Goal: Browse casually: Explore the website without a specific task or goal

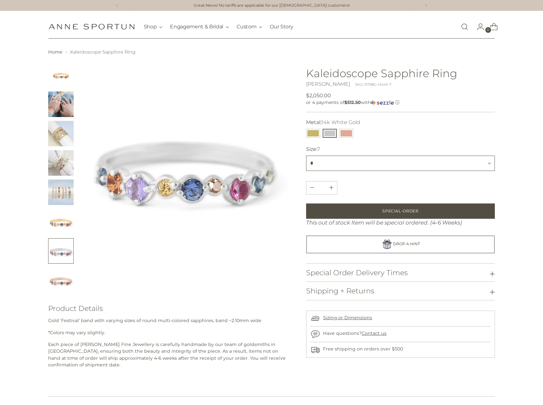
click at [382, 165] on select "* * *** * *** *** *" at bounding box center [400, 163] width 189 height 15
click at [56, 102] on img "Change image to image 2" at bounding box center [61, 105] width 26 height 26
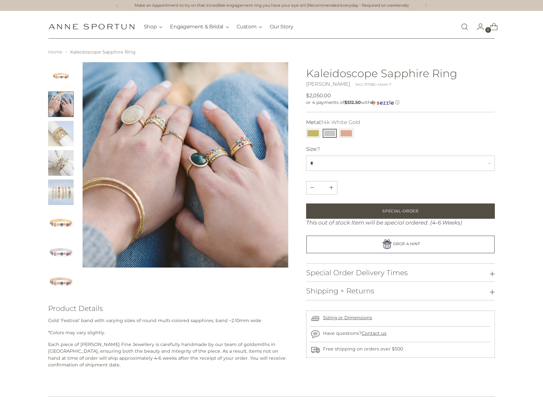
click at [57, 54] on link "Home" at bounding box center [55, 52] width 14 height 6
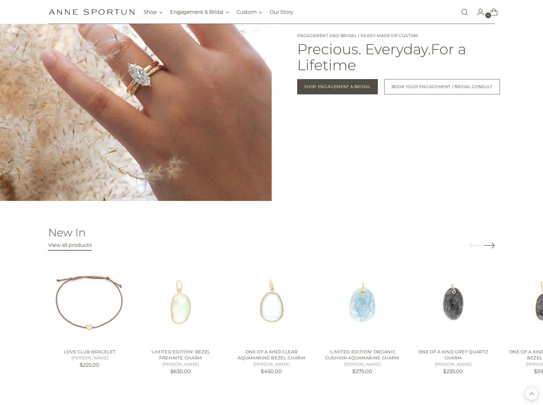
scroll to position [734, 0]
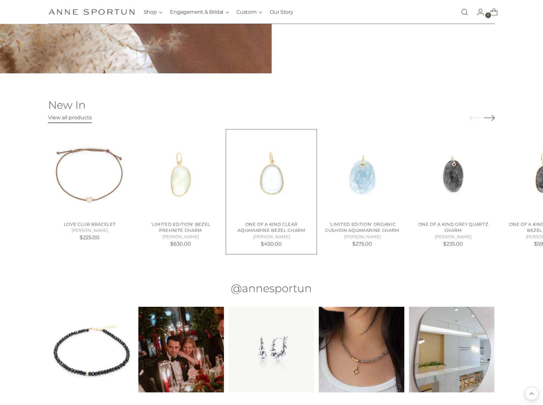
click at [274, 177] on img "One of a Kind Clear Aquamarine Bezel Charm" at bounding box center [271, 174] width 83 height 83
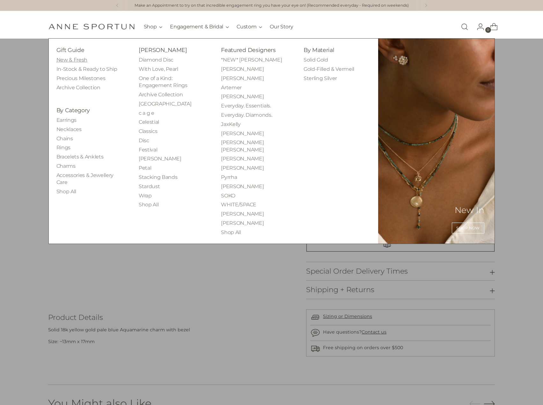
click at [69, 58] on link "New & Fresh" at bounding box center [71, 60] width 31 height 6
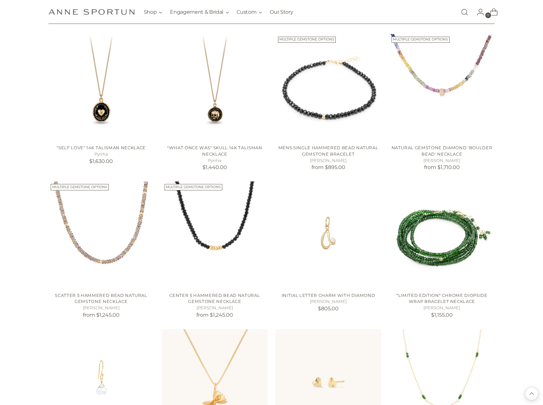
scroll to position [447, 0]
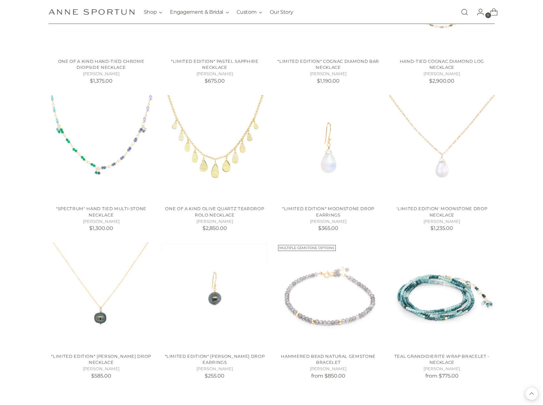
scroll to position [957, 0]
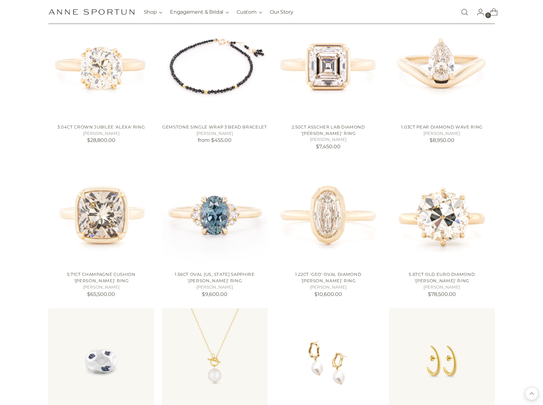
scroll to position [1628, 0]
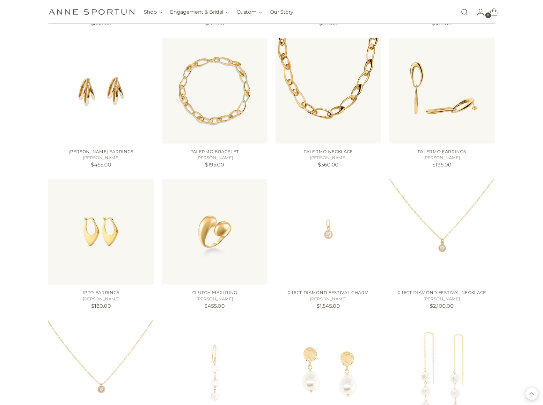
scroll to position [2106, 0]
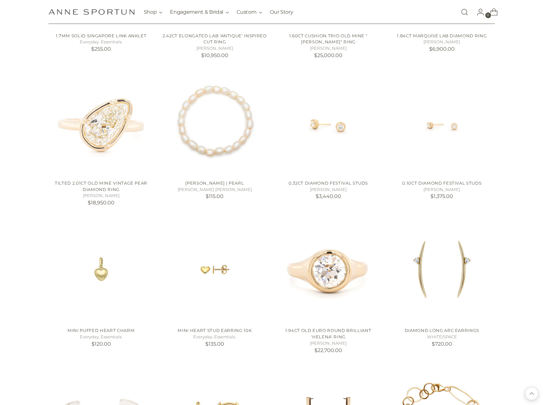
scroll to position [2872, 0]
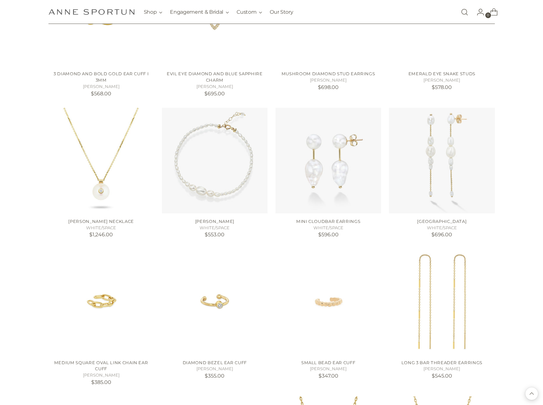
scroll to position [3447, 0]
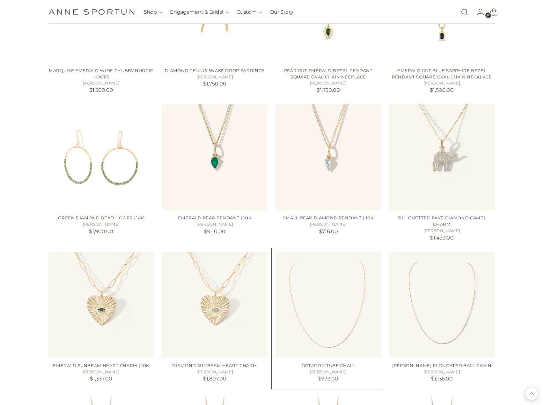
scroll to position [3893, 0]
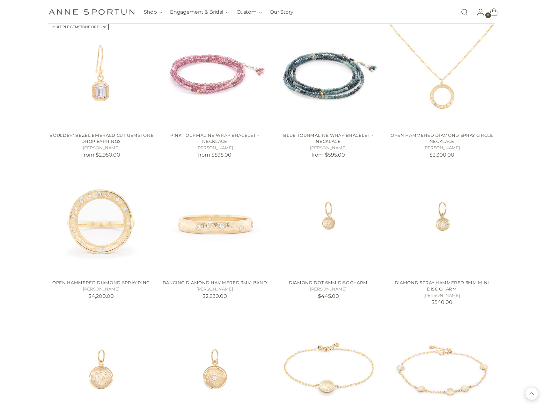
scroll to position [4532, 0]
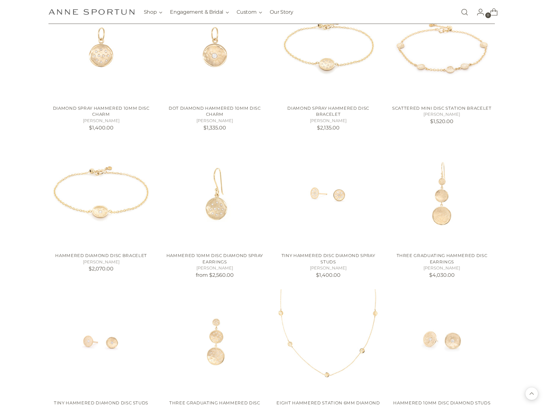
scroll to position [5042, 0]
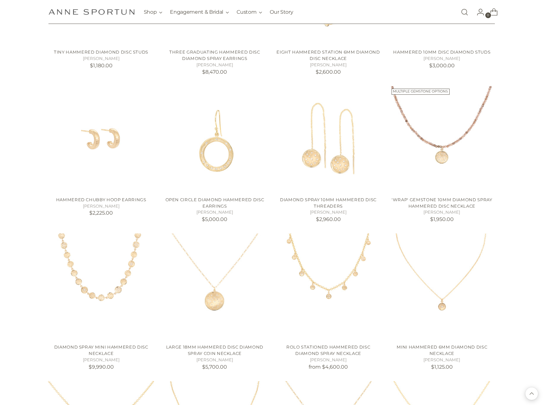
scroll to position [5393, 0]
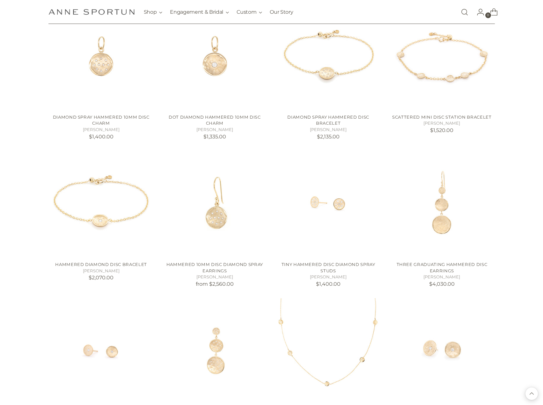
scroll to position [4714, 0]
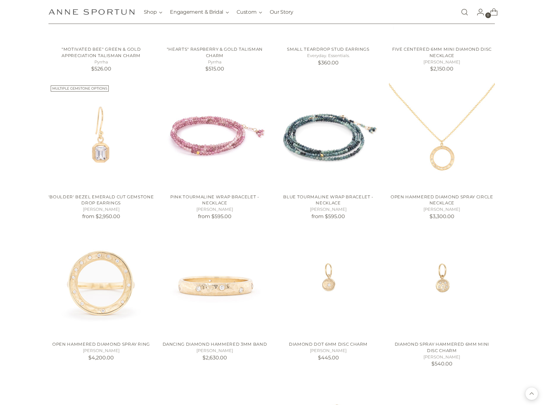
scroll to position [4427, 0]
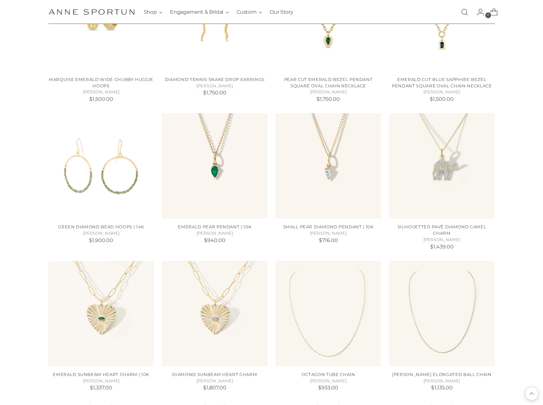
scroll to position [3725, 0]
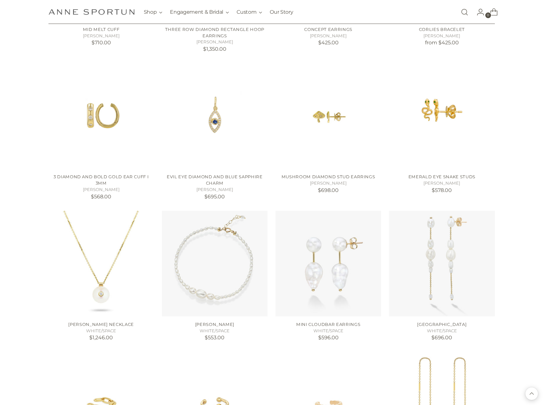
scroll to position [3278, 0]
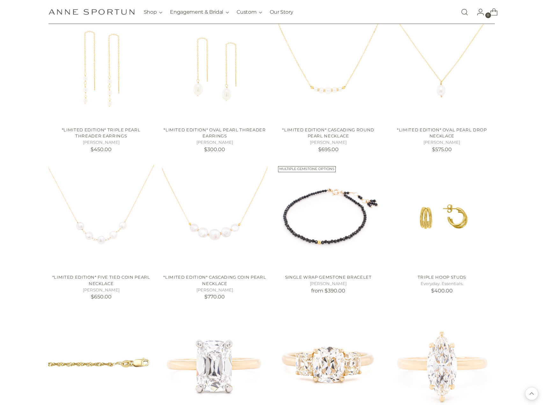
scroll to position [2321, 0]
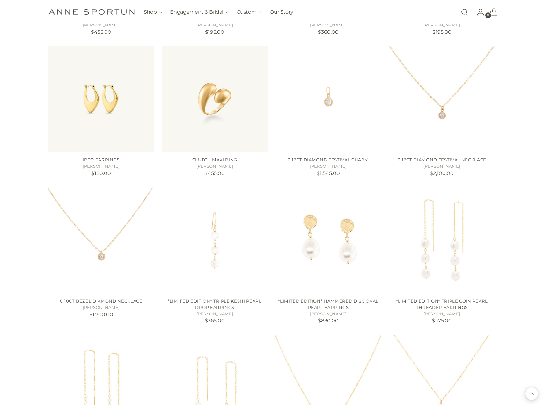
scroll to position [2034, 0]
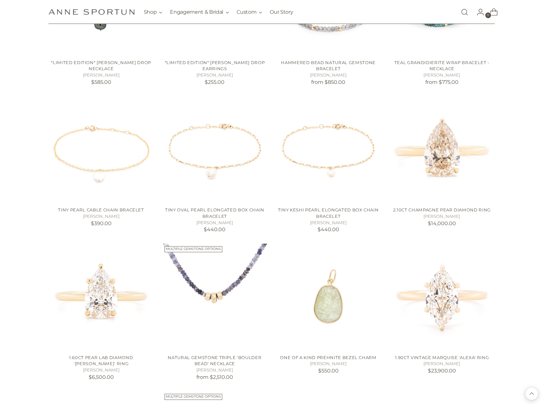
scroll to position [1236, 0]
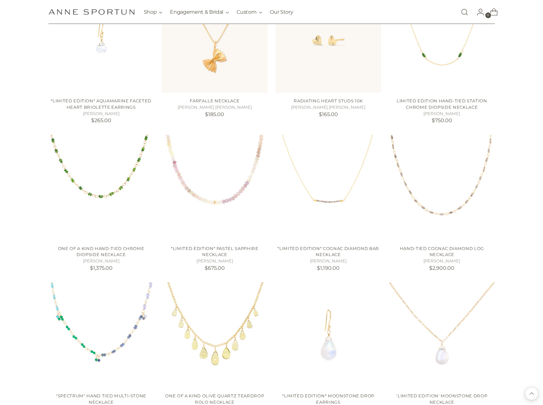
scroll to position [597, 0]
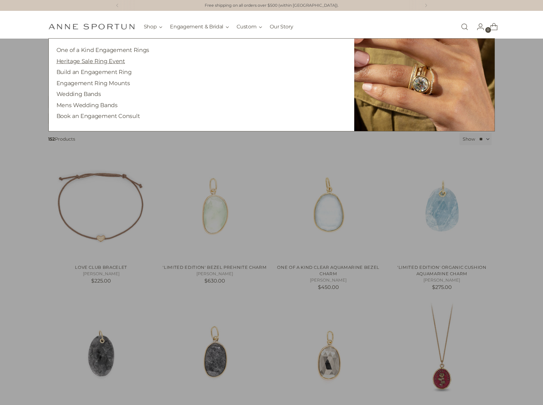
click at [103, 61] on link "Heritage Sale Ring Event" at bounding box center [90, 61] width 69 height 7
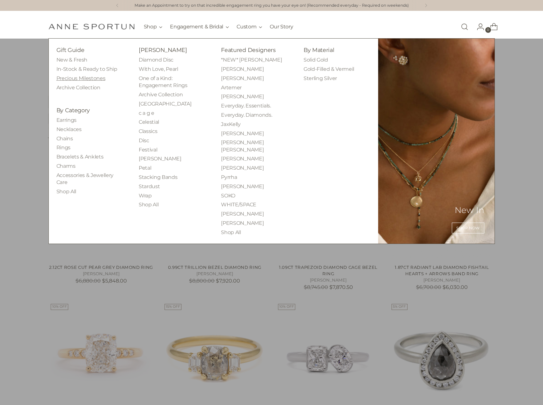
click at [88, 78] on link "Precious Milestones" at bounding box center [80, 78] width 49 height 6
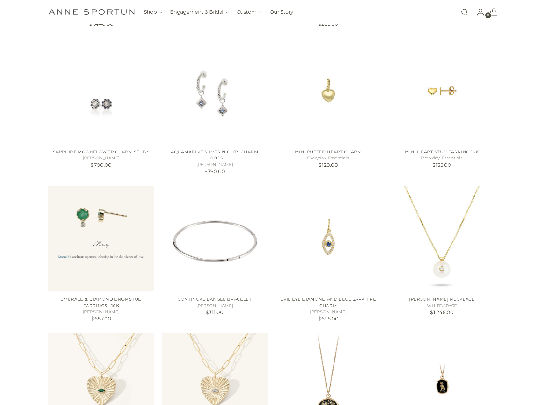
scroll to position [447, 0]
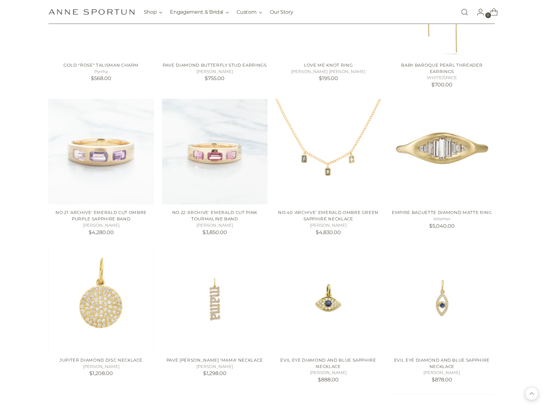
scroll to position [989, 0]
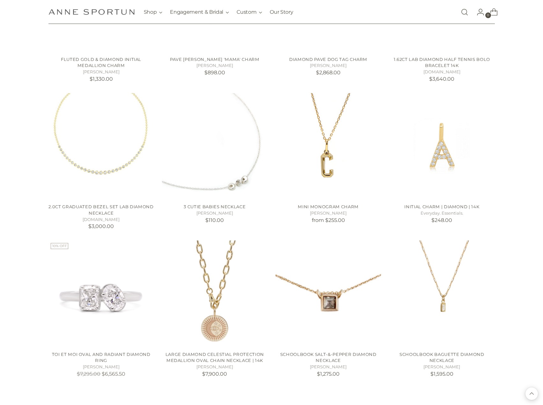
scroll to position [1532, 0]
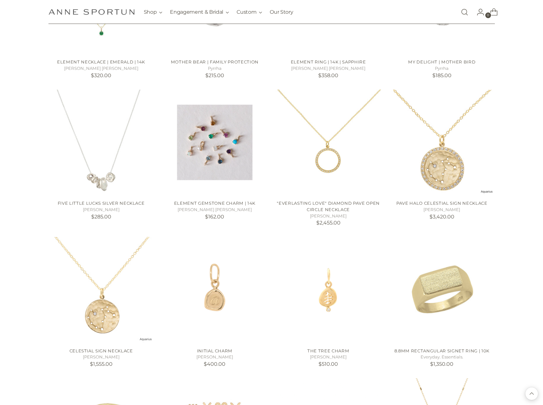
scroll to position [2266, 0]
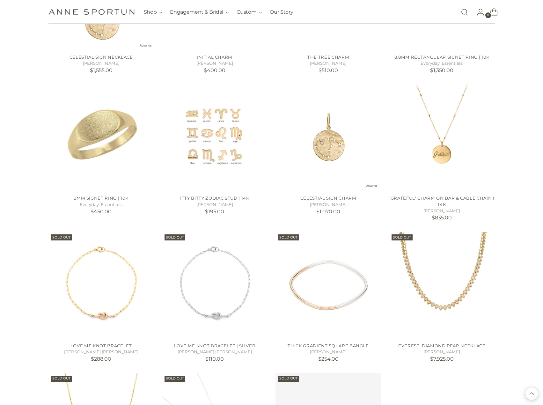
scroll to position [2713, 0]
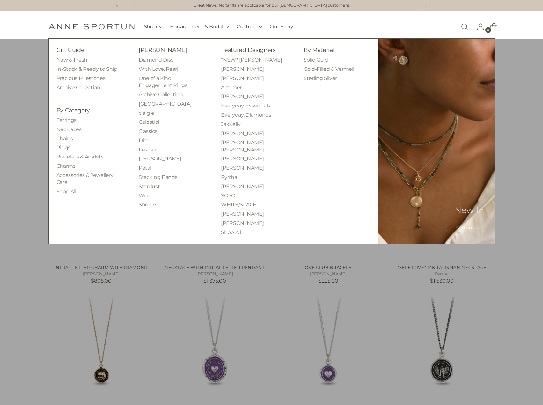
click at [60, 147] on link "Rings" at bounding box center [63, 148] width 14 height 6
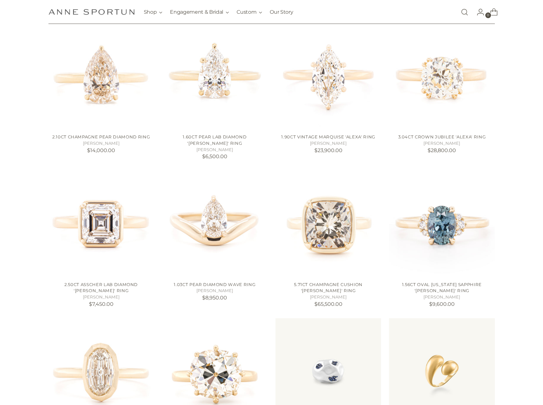
scroll to position [543, 0]
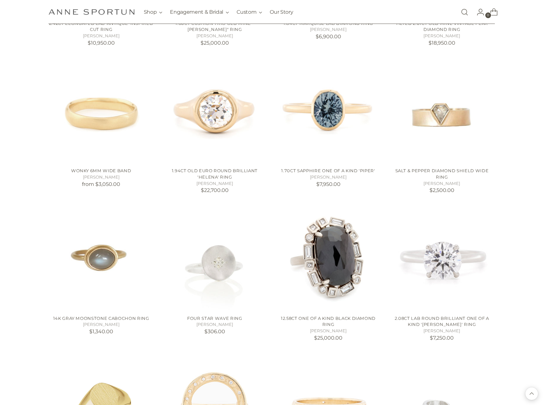
scroll to position [989, 0]
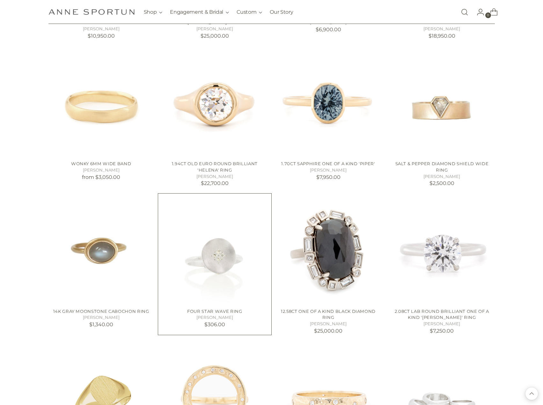
drag, startPoint x: 525, startPoint y: 230, endPoint x: 229, endPoint y: 247, distance: 296.6
click at [0, 0] on img "Four Star Wave Ring" at bounding box center [0, 0] width 0 height 0
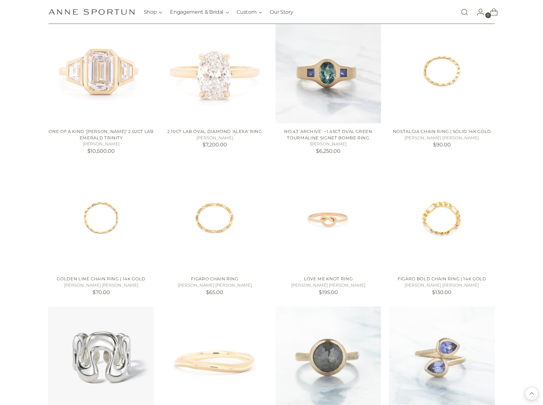
scroll to position [1500, 0]
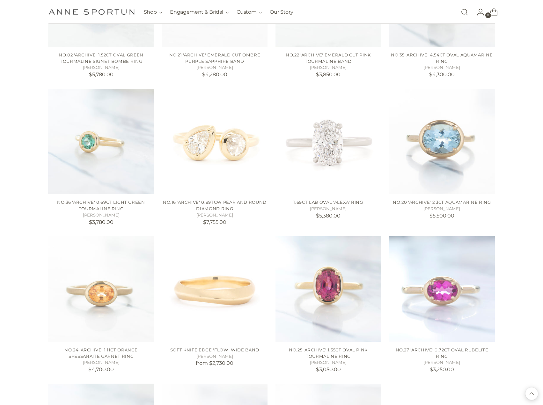
scroll to position [2202, 0]
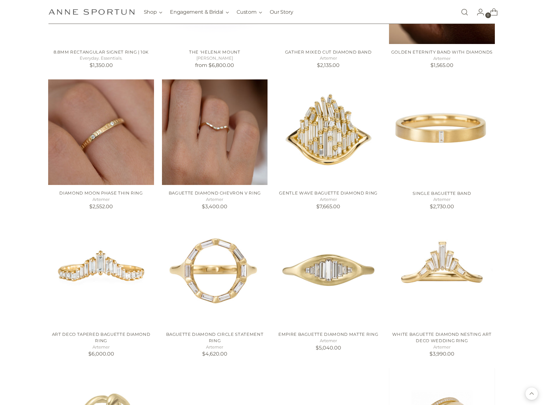
scroll to position [2713, 0]
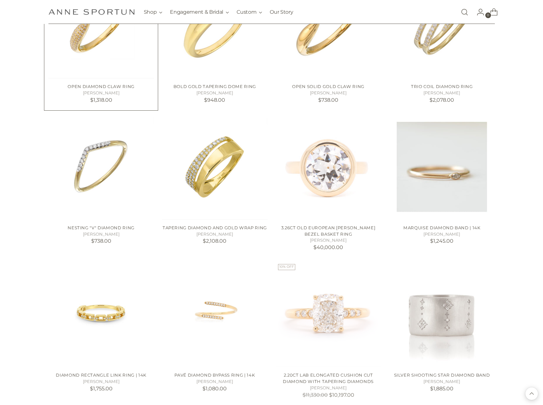
scroll to position [3287, 0]
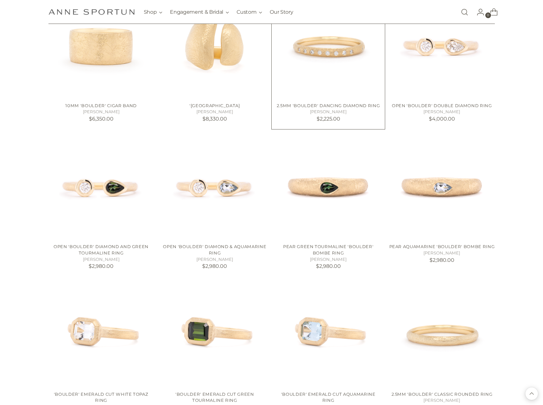
scroll to position [3862, 0]
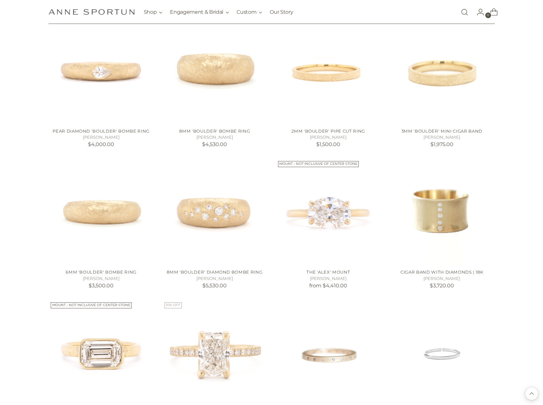
scroll to position [4500, 0]
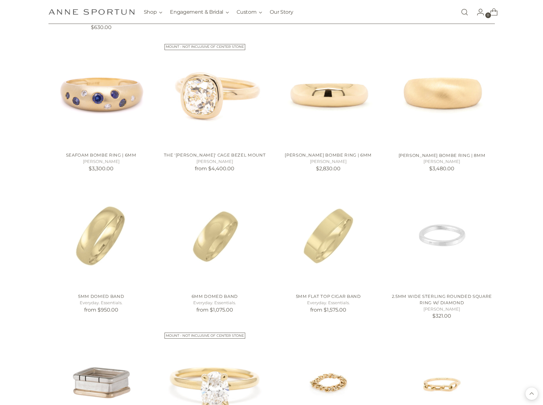
scroll to position [5074, 0]
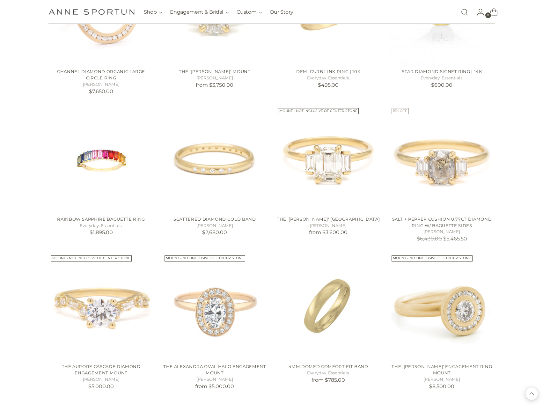
scroll to position [5649, 0]
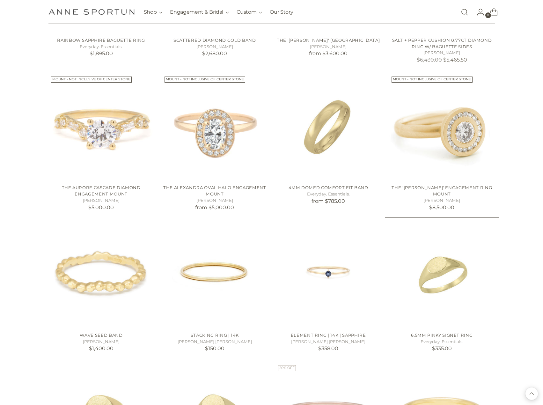
scroll to position [5744, 0]
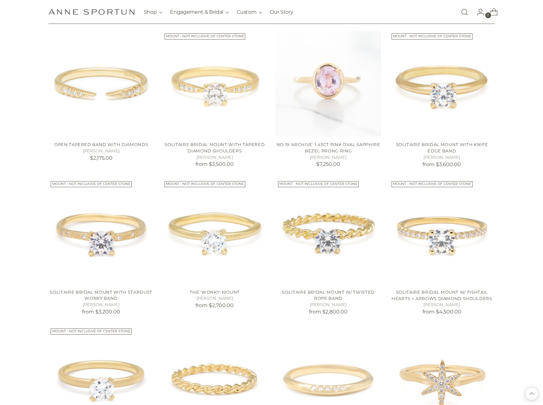
scroll to position [6287, 0]
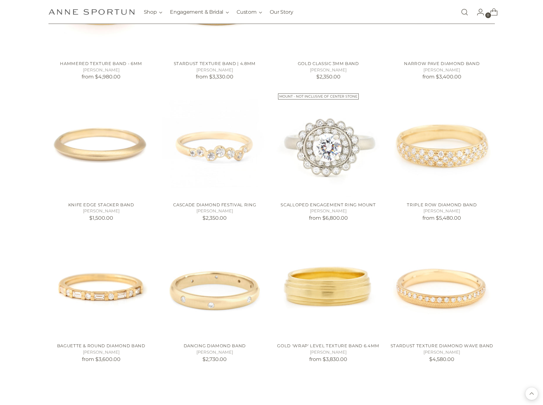
scroll to position [6798, 0]
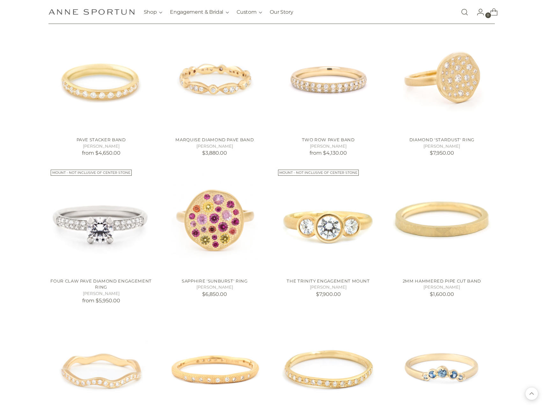
scroll to position [7276, 0]
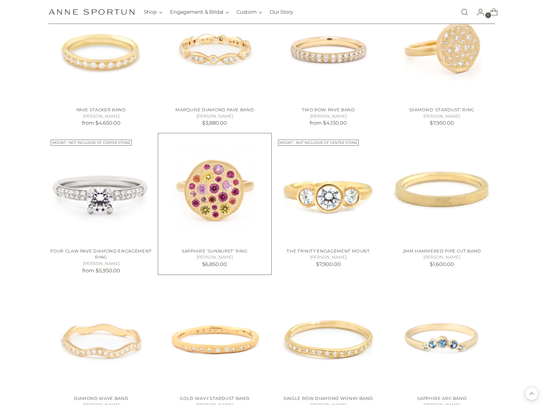
click at [0, 0] on img "Sapphire 'Sunburst' Ring" at bounding box center [0, 0] width 0 height 0
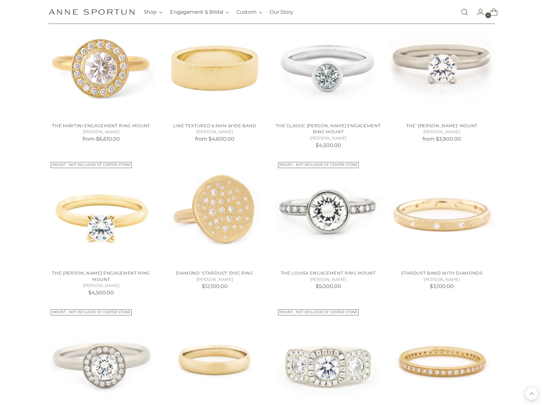
scroll to position [7915, 0]
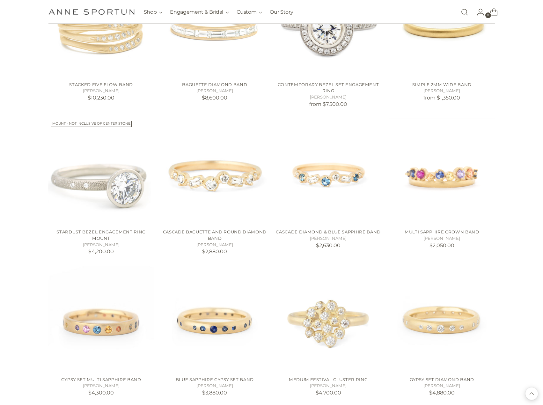
scroll to position [8617, 0]
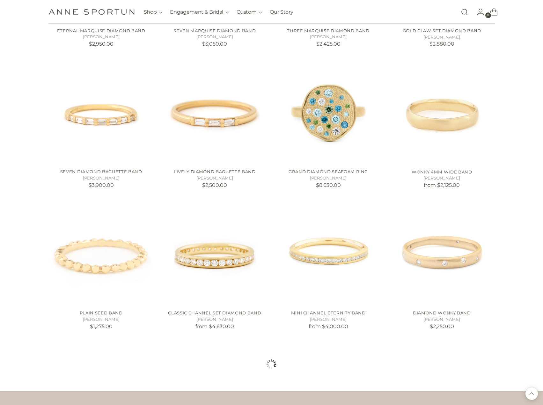
scroll to position [9095, 0]
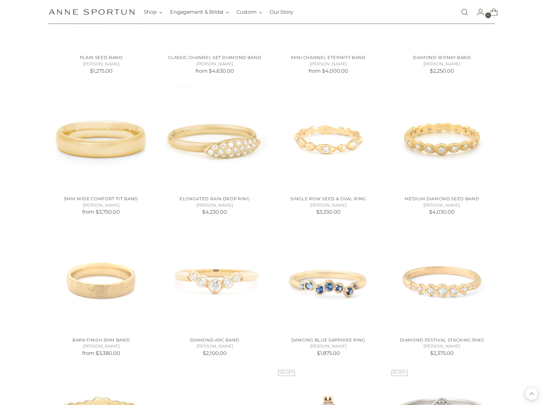
scroll to position [9574, 0]
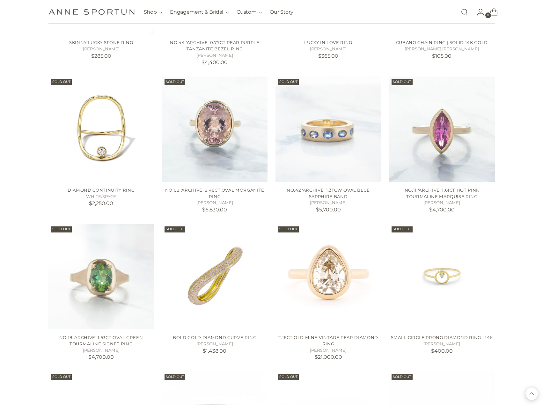
scroll to position [10180, 0]
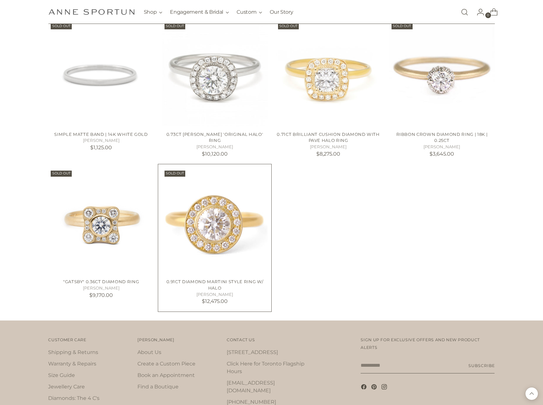
scroll to position [10457, 0]
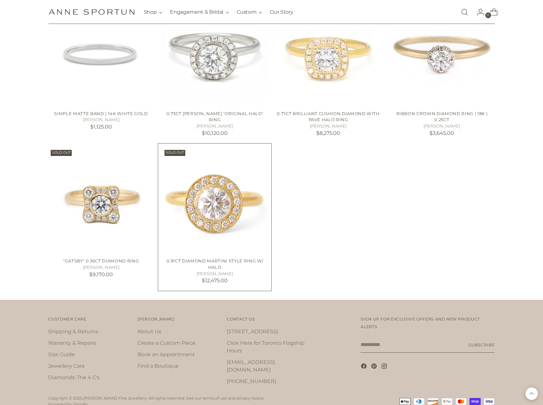
scroll to position [10105, 0]
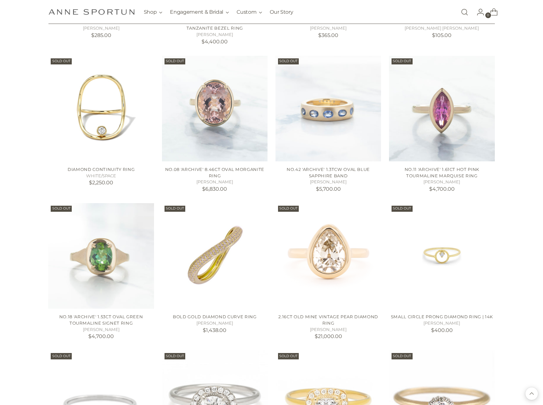
scroll to position [7840, 0]
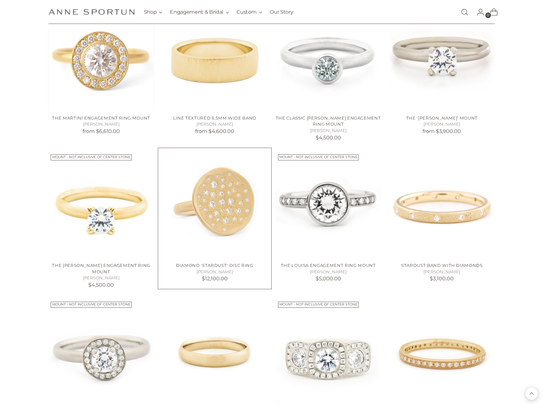
click at [0, 0] on img "Diamond 'Stardust' Disc Ring" at bounding box center [0, 0] width 0 height 0
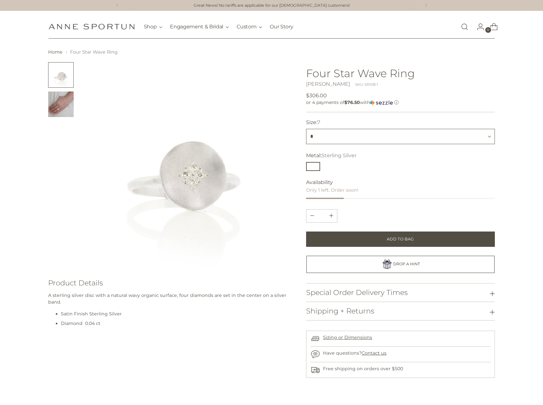
click at [334, 138] on select "*" at bounding box center [400, 136] width 189 height 15
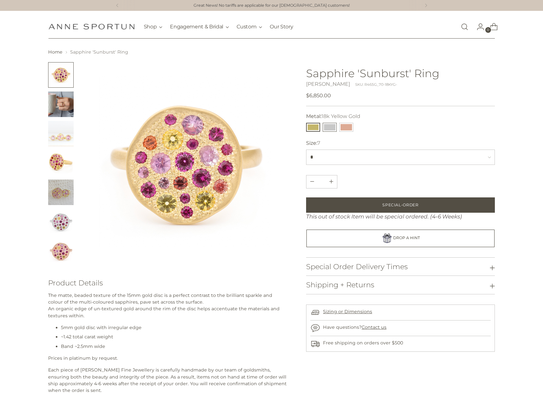
click at [332, 128] on button "14k White Gold" at bounding box center [330, 127] width 14 height 9
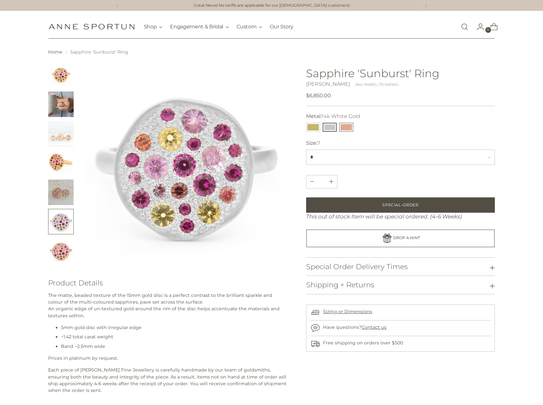
click at [343, 129] on button "14k Rose Gold" at bounding box center [347, 127] width 14 height 9
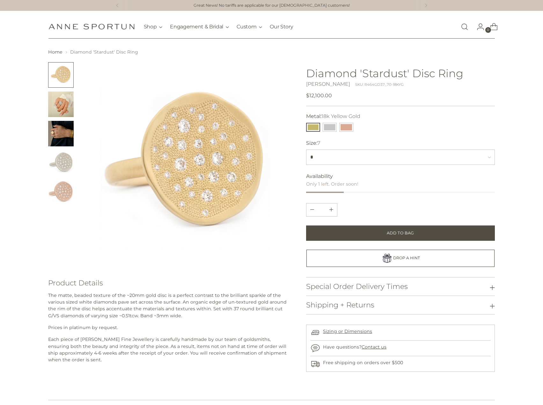
click at [61, 160] on img "Change image to image 4" at bounding box center [61, 163] width 26 height 26
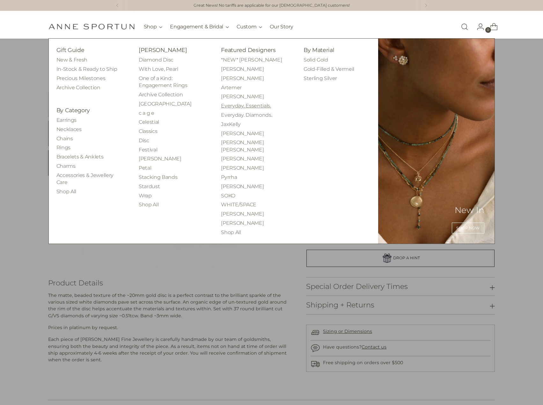
click at [253, 105] on link "Everyday. Essentials." at bounding box center [246, 106] width 50 height 6
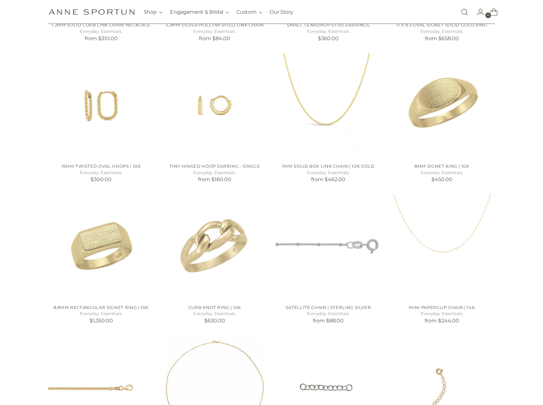
scroll to position [511, 0]
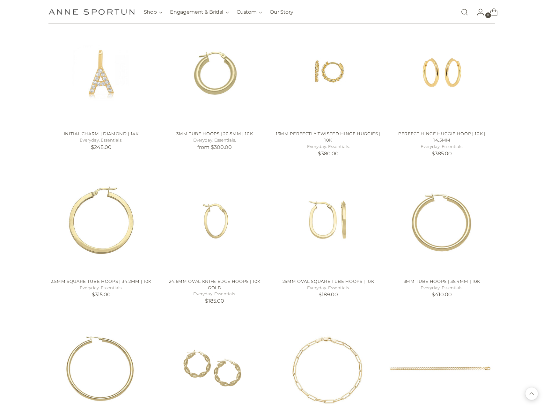
scroll to position [989, 0]
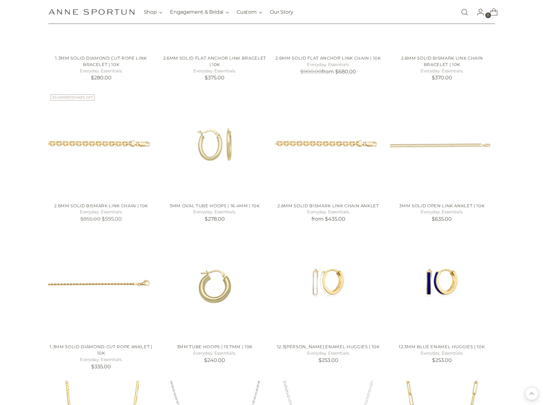
scroll to position [1532, 0]
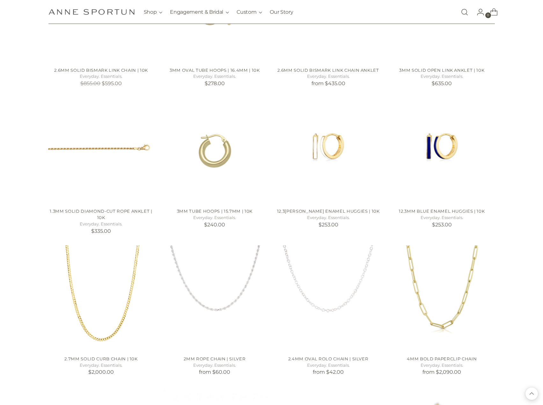
scroll to position [1755, 0]
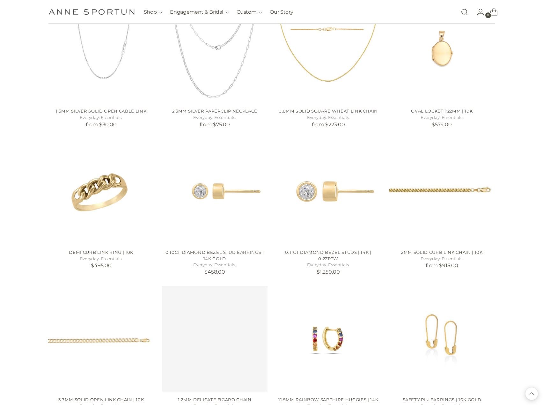
scroll to position [2745, 0]
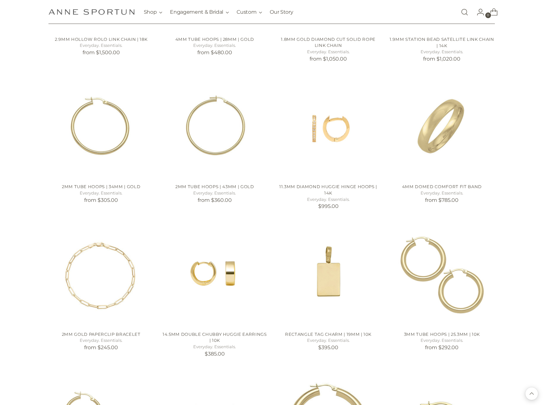
scroll to position [3670, 0]
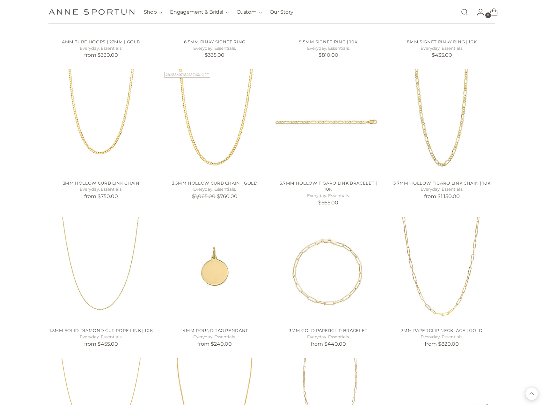
scroll to position [4372, 0]
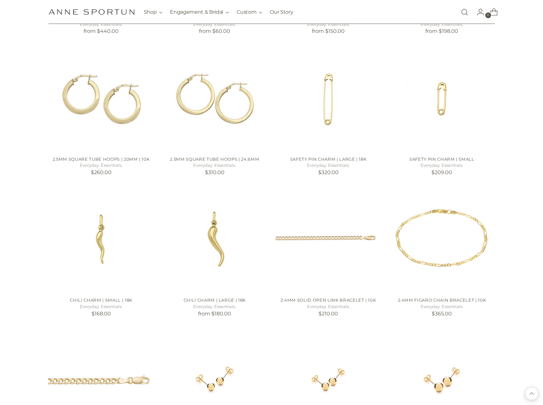
scroll to position [5127, 0]
